Goal: Task Accomplishment & Management: Manage account settings

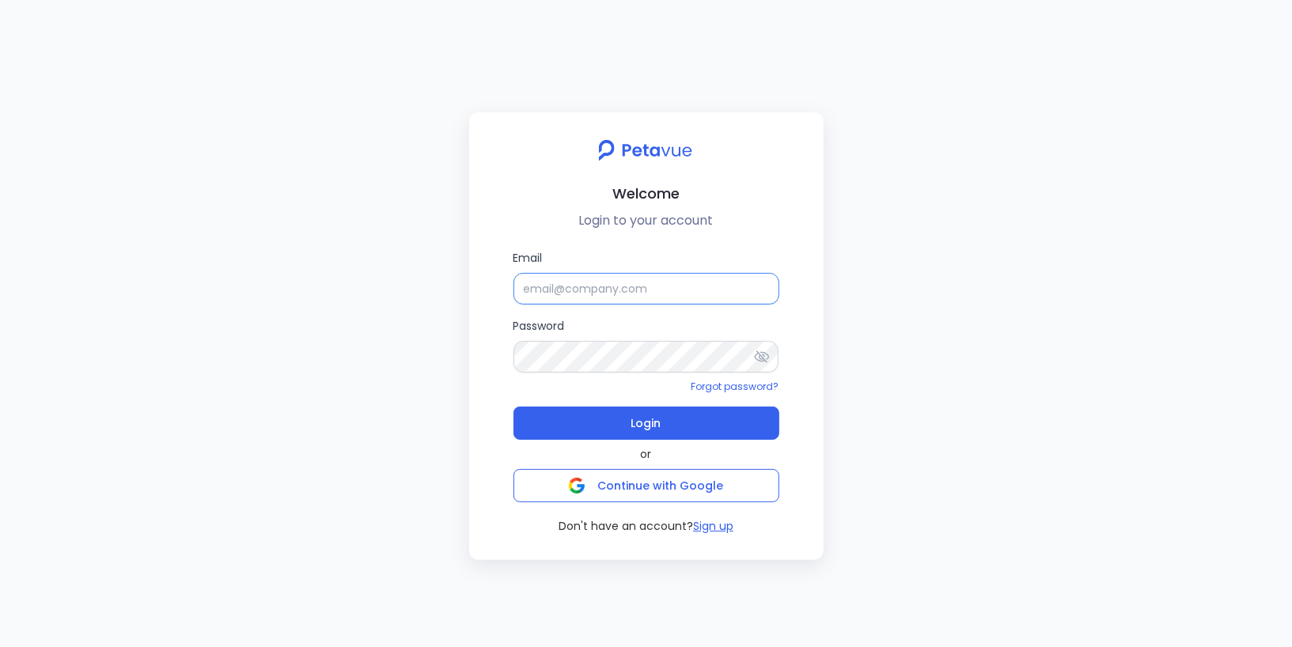
click at [562, 286] on input "Email" at bounding box center [646, 289] width 266 height 32
type input "[EMAIL_ADDRESS][DOMAIN_NAME]"
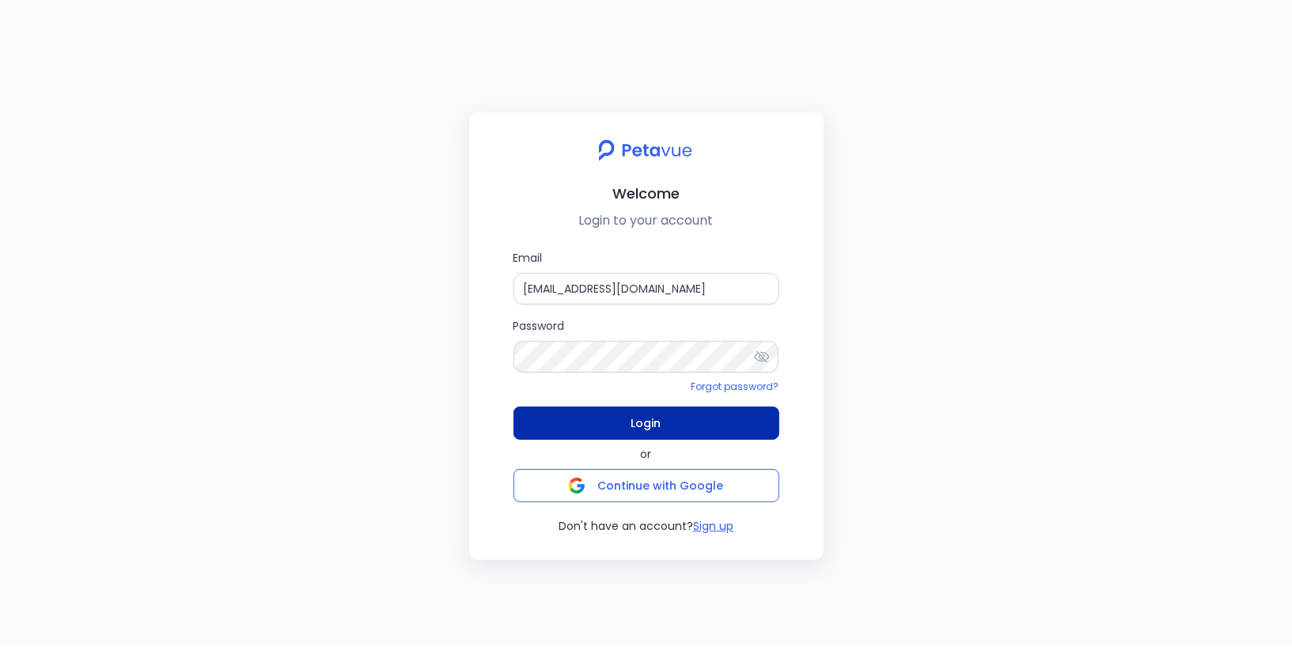
click at [619, 421] on button "Login" at bounding box center [646, 423] width 266 height 33
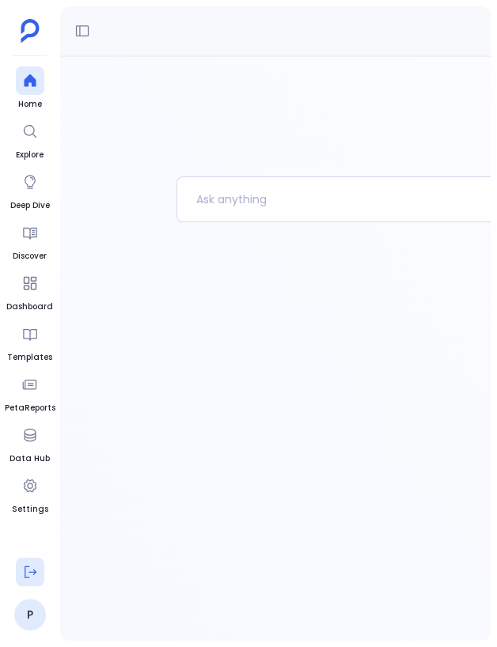
click at [37, 570] on icon at bounding box center [30, 572] width 16 height 16
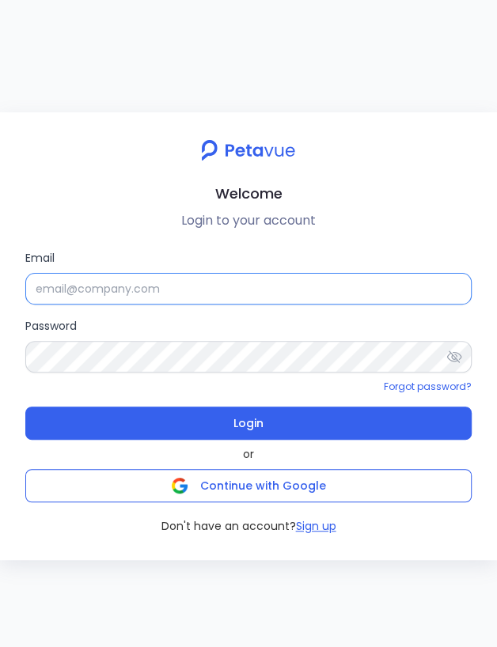
click at [331, 298] on input "Email" at bounding box center [248, 289] width 446 height 32
type input "support+snappykraken@petavue.com"
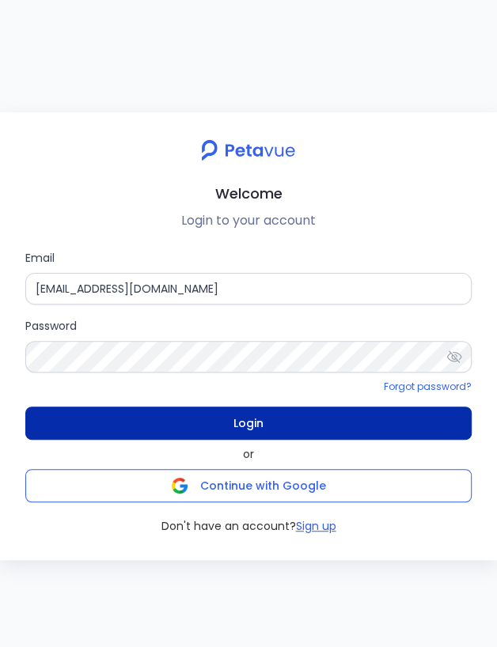
click at [330, 422] on button "Login" at bounding box center [248, 423] width 446 height 33
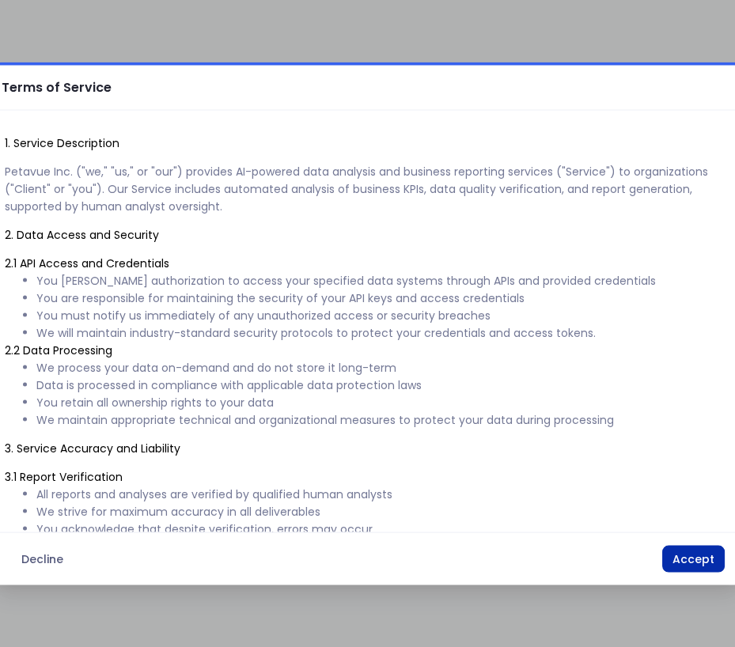
click at [496, 558] on button "Accept" at bounding box center [693, 559] width 62 height 27
